Goal: Information Seeking & Learning: Check status

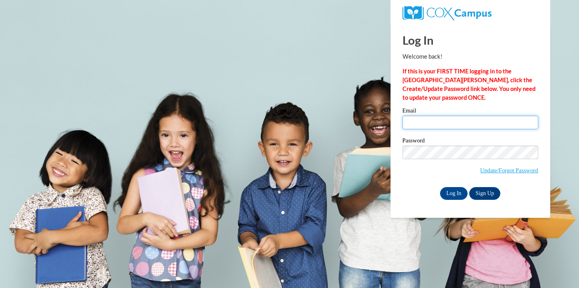
click at [449, 120] on input "Email" at bounding box center [470, 123] width 136 height 14
type input "[EMAIL_ADDRESS][DOMAIN_NAME]"
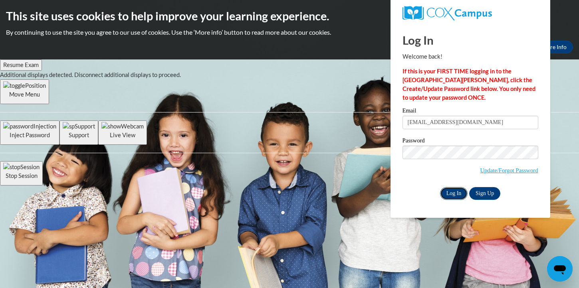
click at [456, 193] on input "Log In" at bounding box center [454, 193] width 28 height 13
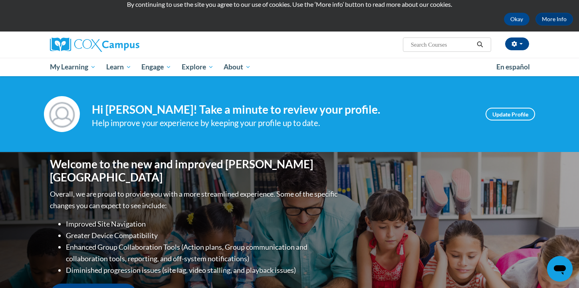
scroll to position [30, 0]
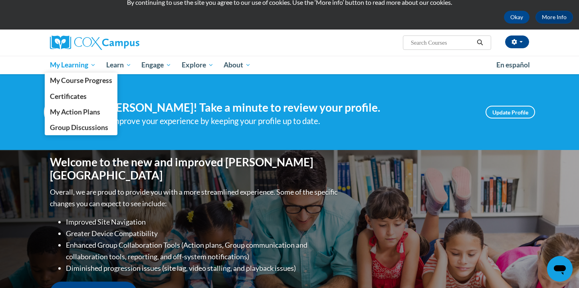
click at [77, 67] on span "My Learning" at bounding box center [73, 65] width 46 height 10
click at [78, 80] on span "My Course Progress" at bounding box center [81, 80] width 62 height 8
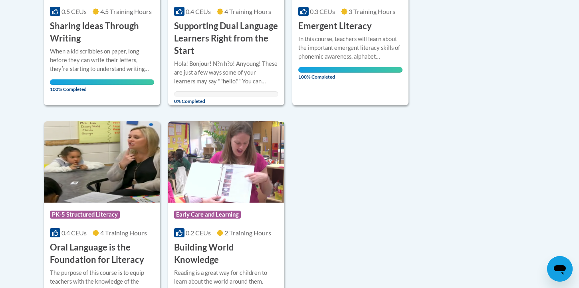
scroll to position [306, 0]
